Goal: Information Seeking & Learning: Learn about a topic

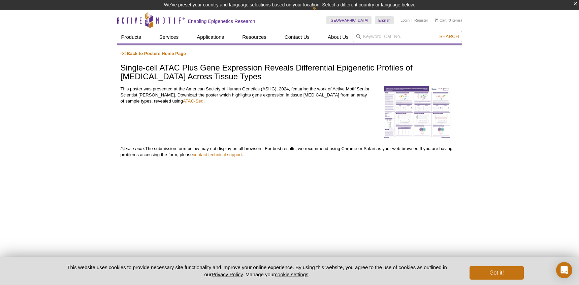
click at [404, 120] on img at bounding box center [416, 112] width 67 height 53
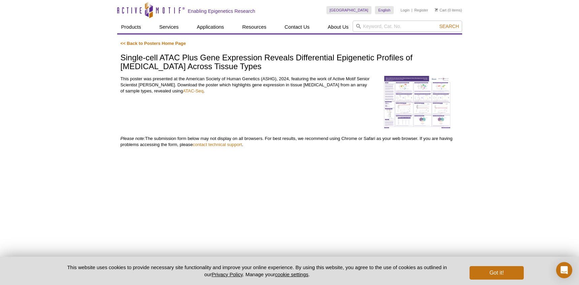
click at [401, 105] on img at bounding box center [416, 102] width 67 height 53
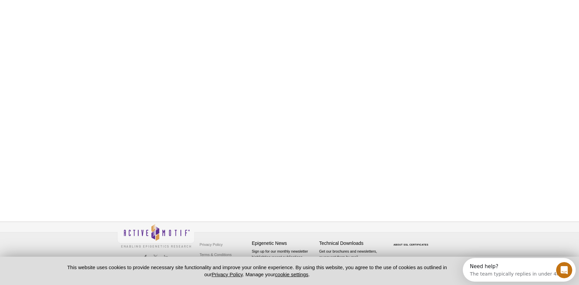
scroll to position [34, 0]
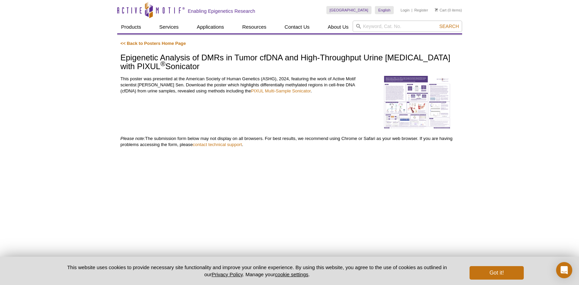
click at [418, 114] on img at bounding box center [416, 102] width 67 height 53
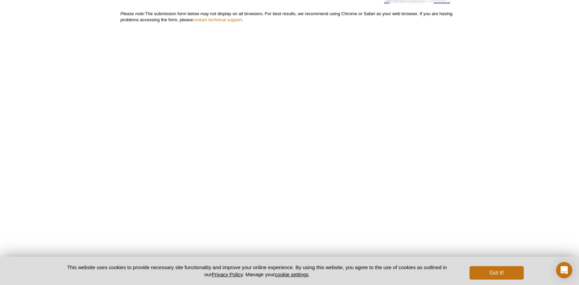
scroll to position [135, 0]
